Goal: Communication & Community: Answer question/provide support

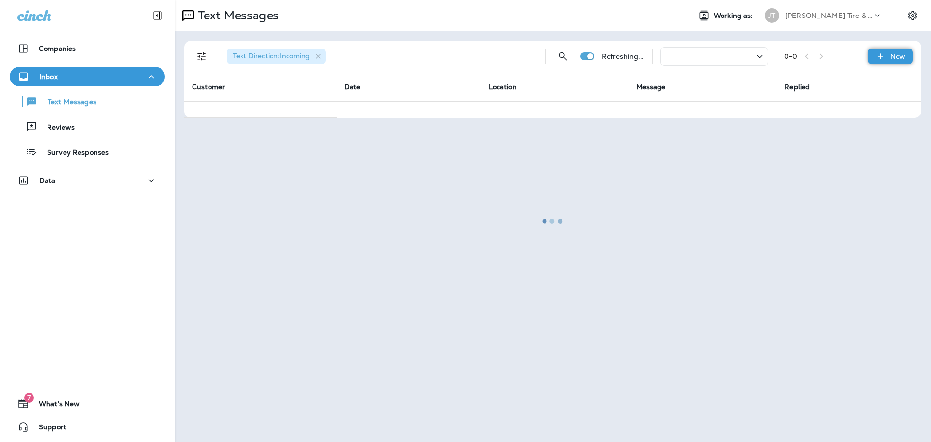
click at [885, 60] on icon at bounding box center [880, 56] width 10 height 10
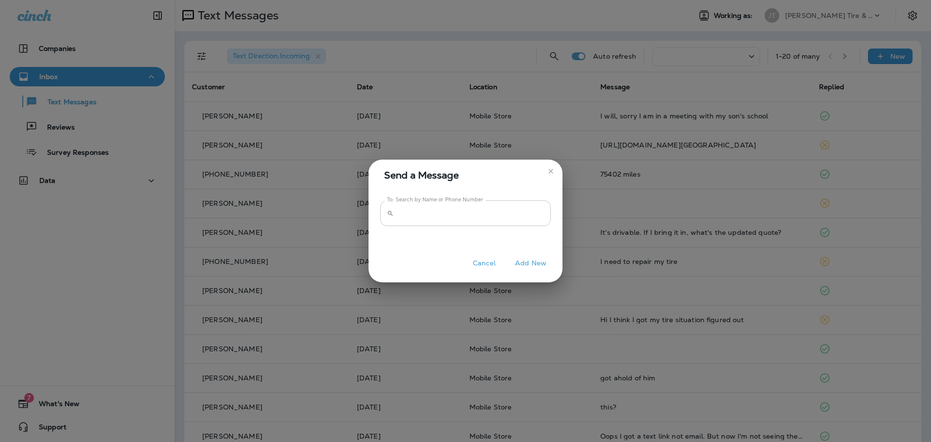
click at [417, 215] on input "To: Search by Name or Phone Number" at bounding box center [473, 213] width 153 height 26
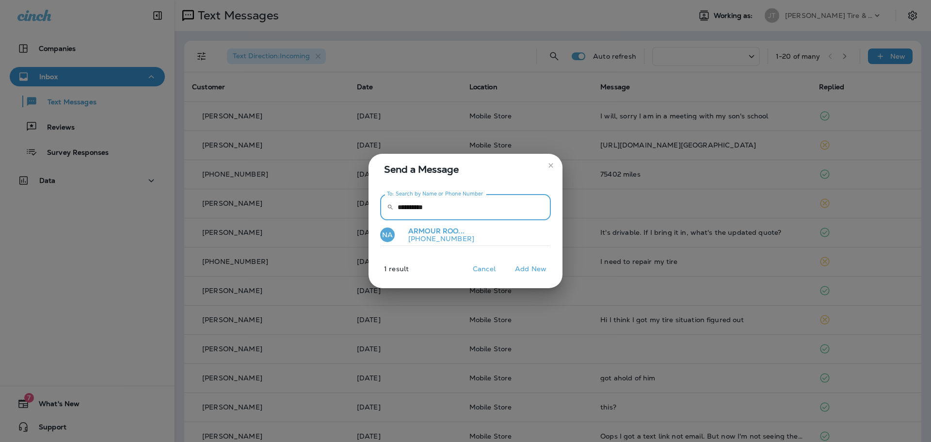
type input "**********"
click at [433, 232] on span "ARMOUR ROO..." at bounding box center [436, 230] width 56 height 9
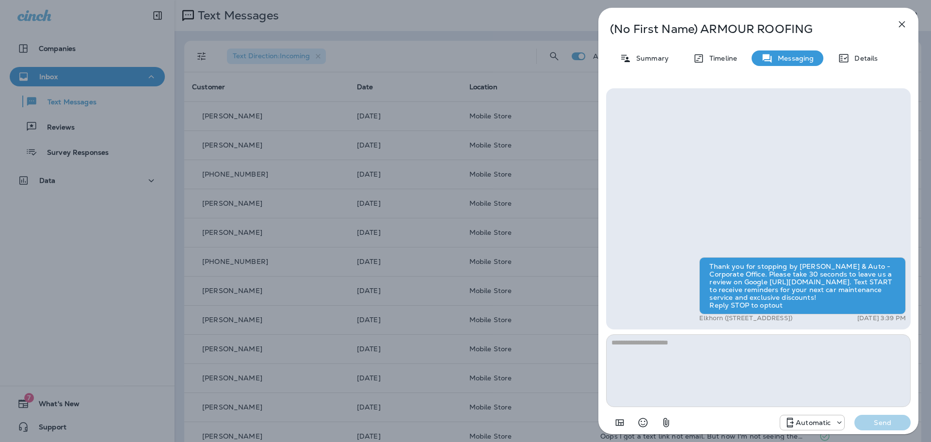
click at [777, 351] on textarea at bounding box center [758, 370] width 304 height 73
type textarea "*"
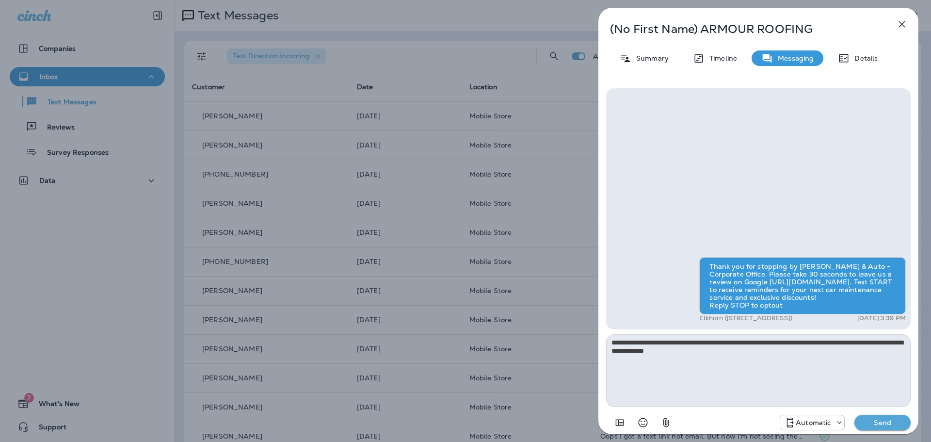
type textarea "**********"
click at [792, 420] on icon at bounding box center [790, 422] width 12 height 12
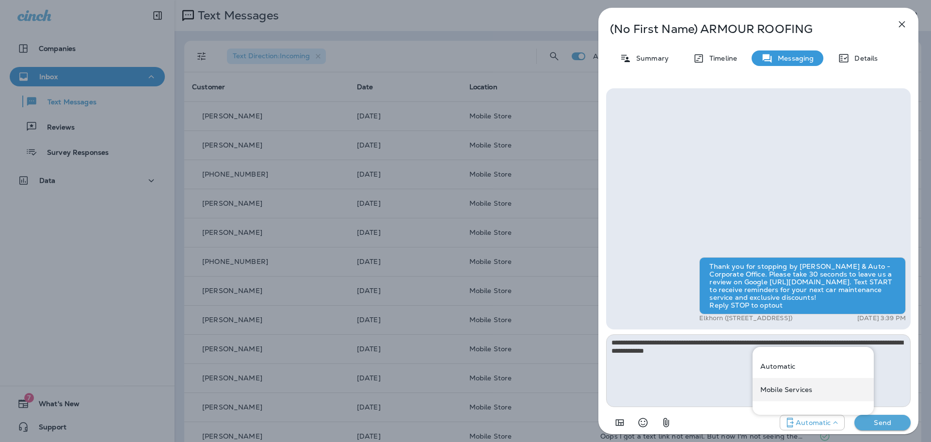
click at [779, 383] on div "Mobile Services" at bounding box center [812, 389] width 121 height 23
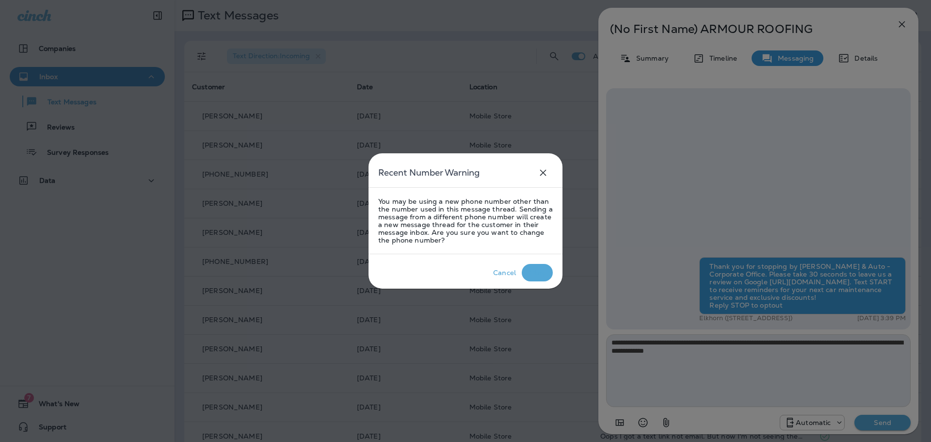
click at [539, 276] on div "Okay" at bounding box center [537, 273] width 17 height 8
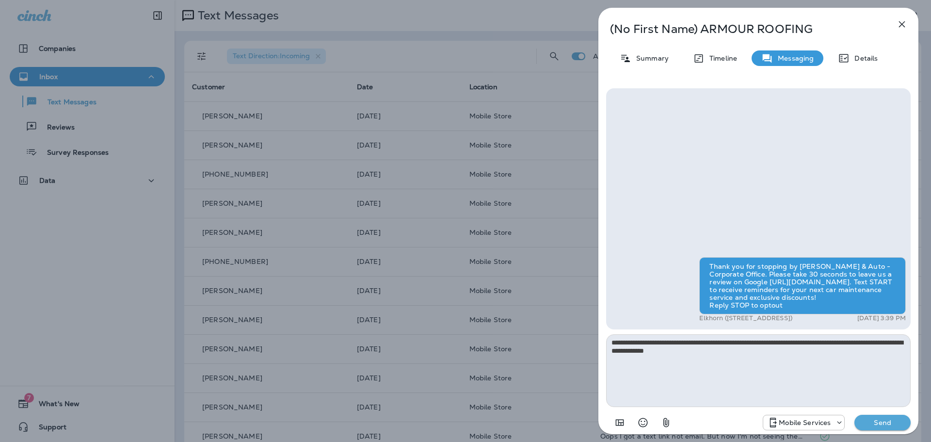
click at [879, 416] on button "Send" at bounding box center [882, 422] width 56 height 16
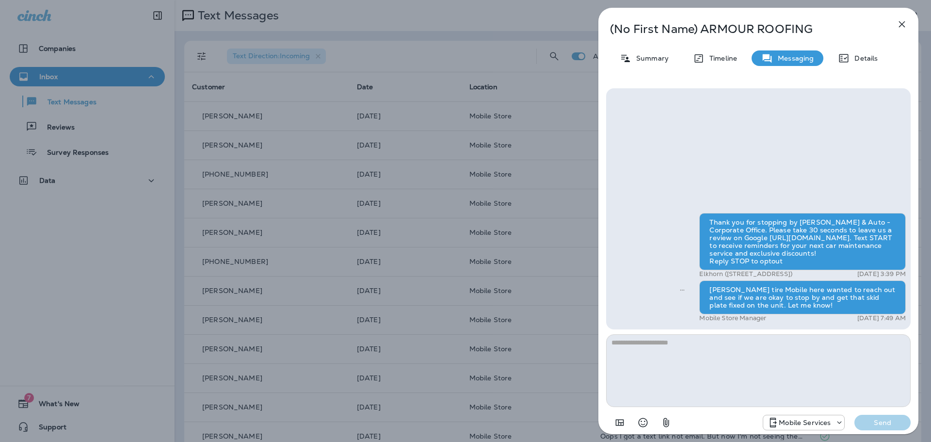
click at [900, 25] on icon "button" at bounding box center [902, 24] width 12 height 12
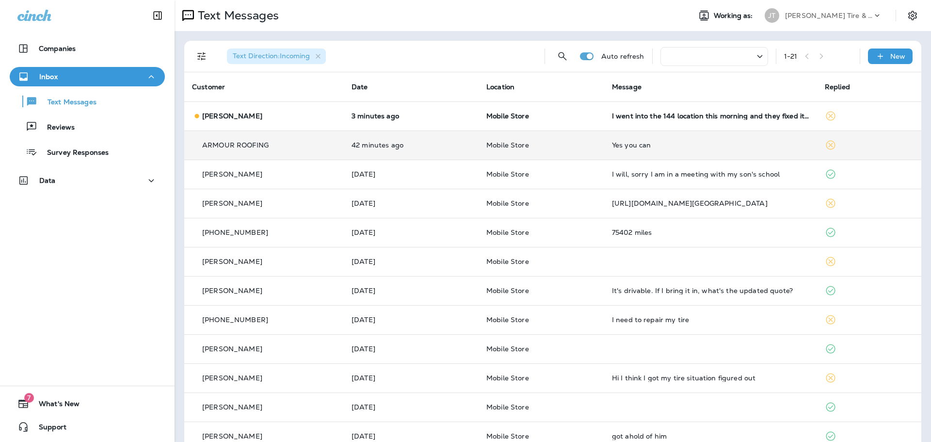
click at [662, 145] on div "Yes you can" at bounding box center [710, 145] width 197 height 8
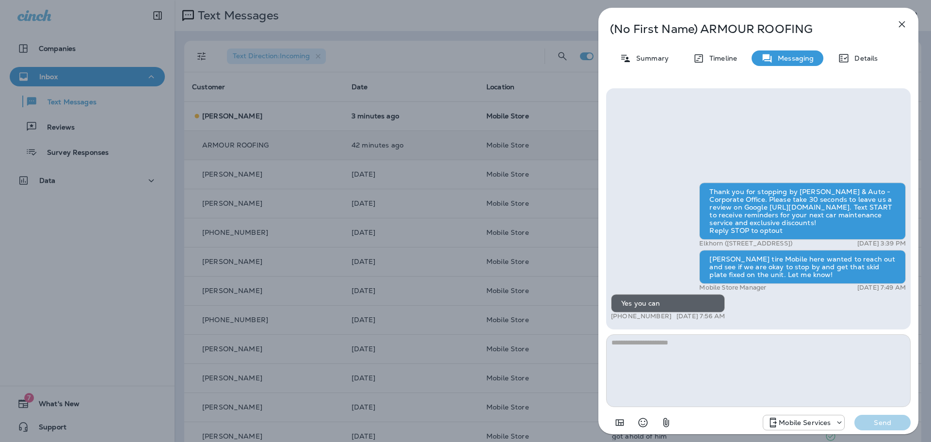
click at [739, 384] on textarea at bounding box center [758, 370] width 304 height 73
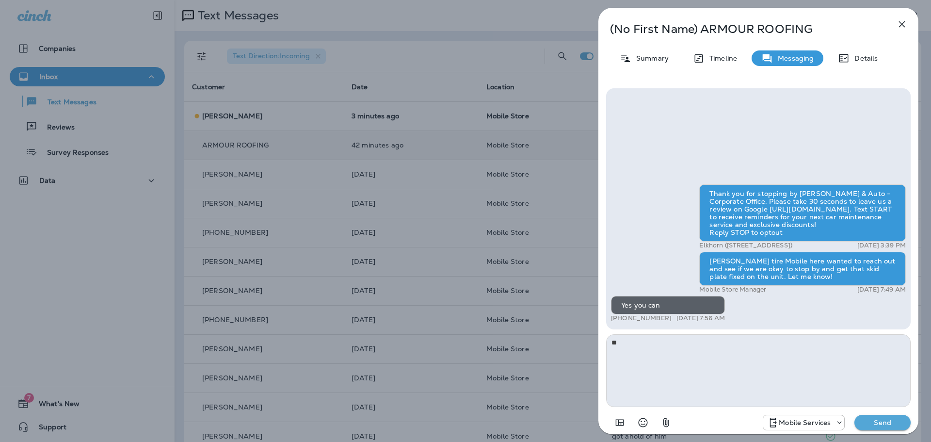
type textarea "*"
type textarea "**********"
click at [880, 422] on p "Send" at bounding box center [882, 422] width 41 height 9
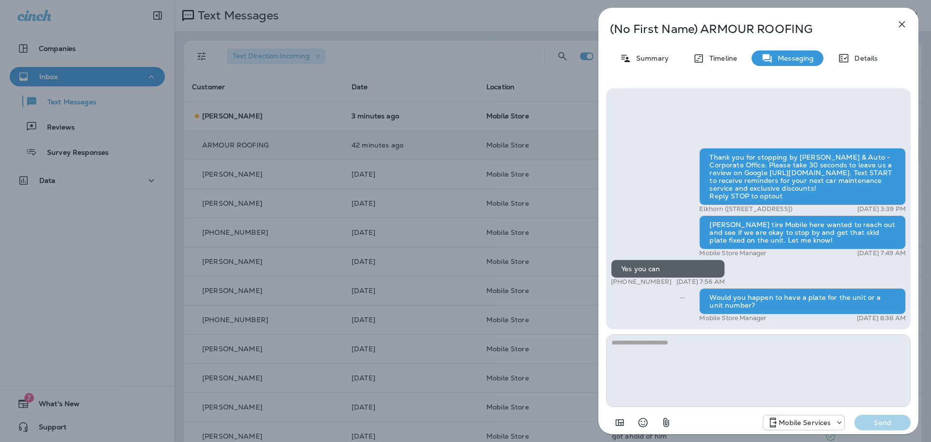
click at [901, 31] on button "button" at bounding box center [901, 24] width 19 height 19
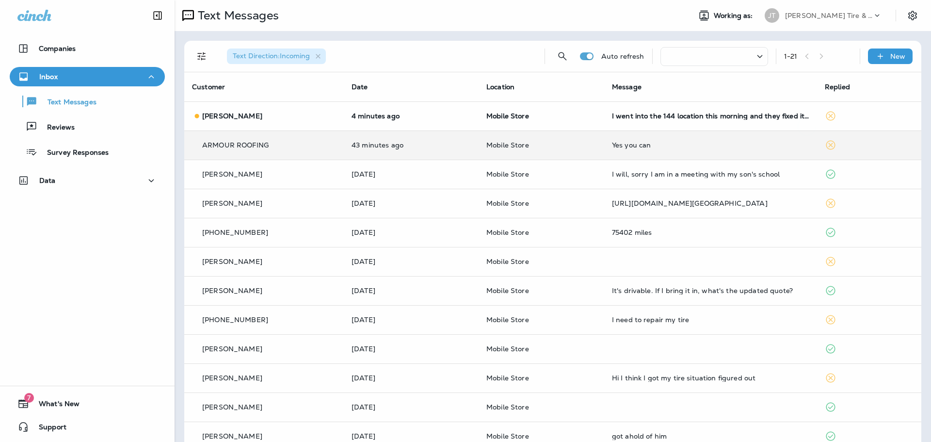
click at [397, 120] on div at bounding box center [465, 221] width 931 height 442
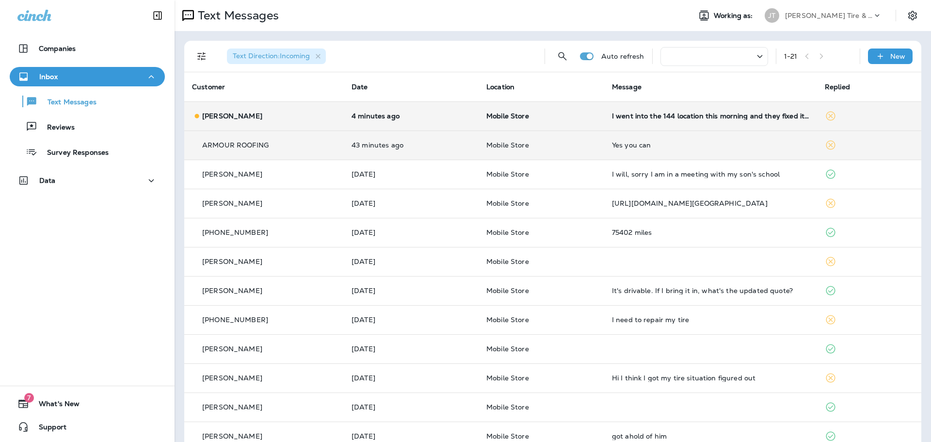
click at [572, 118] on p "Mobile Store" at bounding box center [541, 116] width 110 height 8
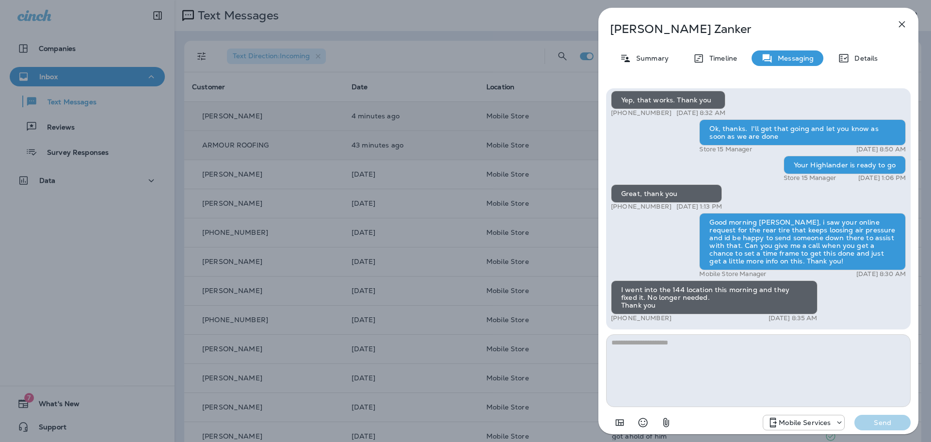
click at [811, 352] on textarea at bounding box center [758, 370] width 304 height 73
type textarea "**********"
click at [882, 421] on p "Send" at bounding box center [882, 422] width 41 height 9
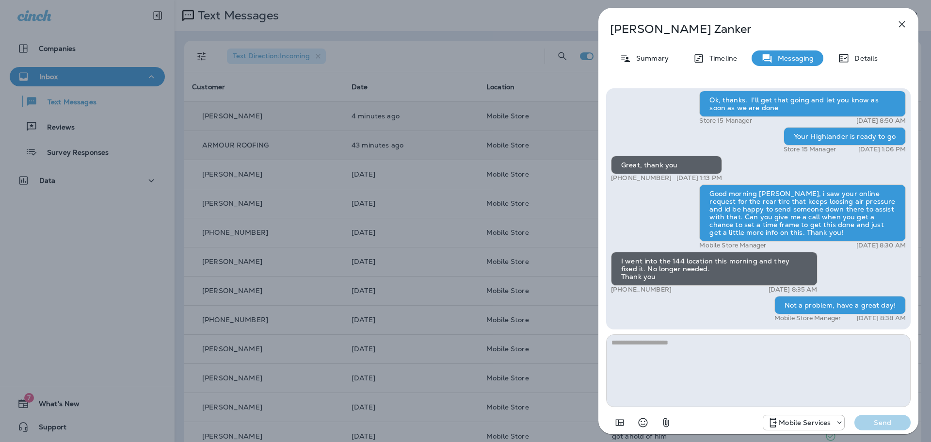
click at [900, 23] on icon "button" at bounding box center [902, 24] width 6 height 6
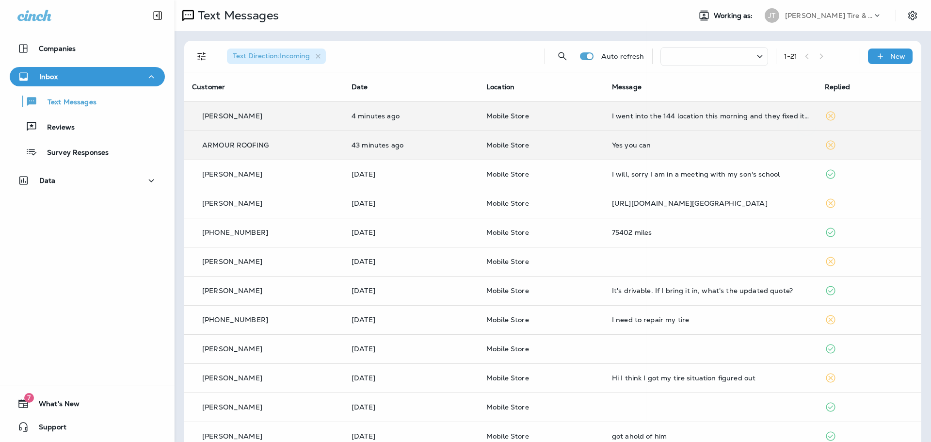
click at [413, 143] on div at bounding box center [513, 221] width 931 height 442
click at [394, 116] on p "4 minutes ago" at bounding box center [410, 116] width 119 height 8
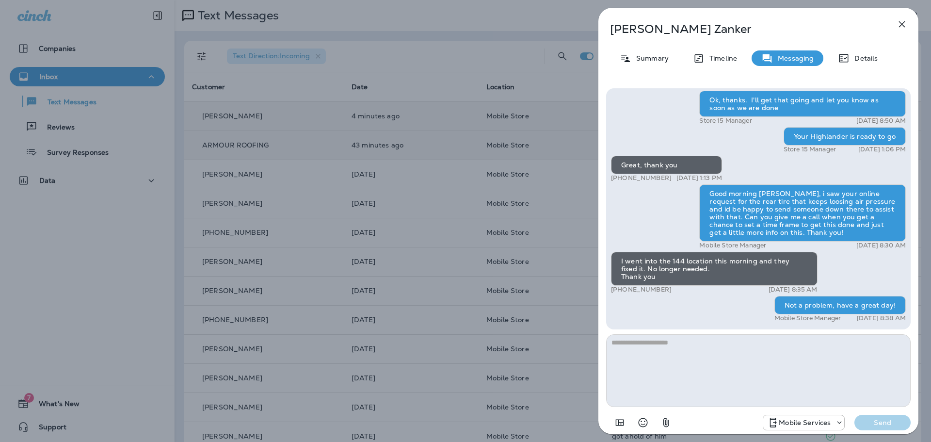
click at [898, 28] on icon "button" at bounding box center [902, 24] width 12 height 12
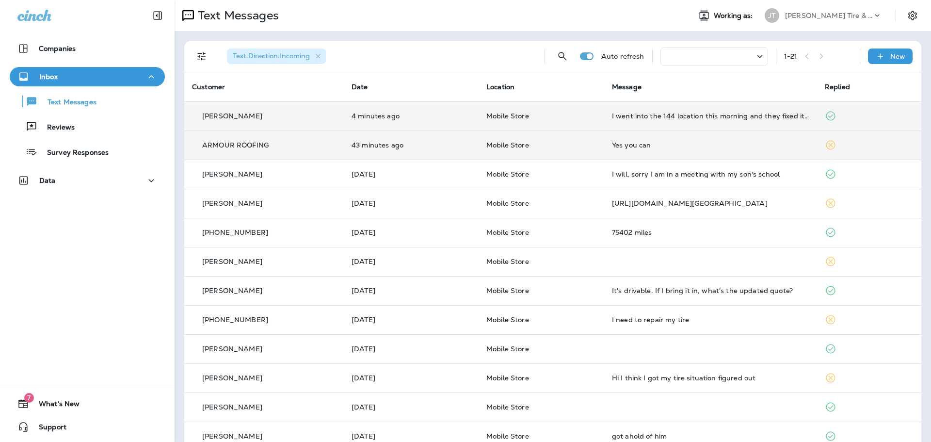
click at [432, 138] on td "43 minutes ago" at bounding box center [411, 144] width 135 height 29
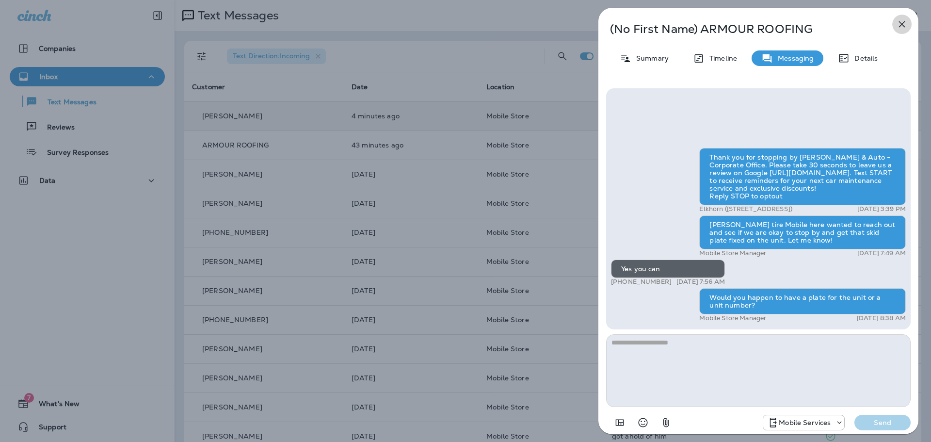
click at [901, 25] on icon "button" at bounding box center [902, 24] width 6 height 6
